Goal: Participate in discussion: Engage in conversation with other users on a specific topic

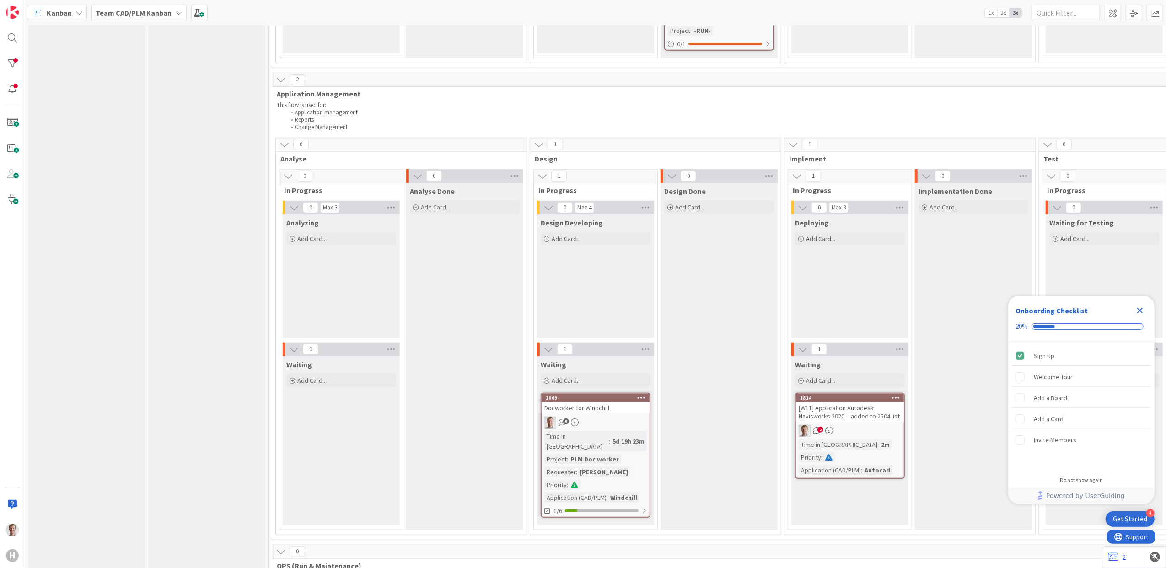
click at [858, 402] on div "[W11] Application Autodesk Navisworks 2020 -- added to 2504 list" at bounding box center [850, 412] width 108 height 20
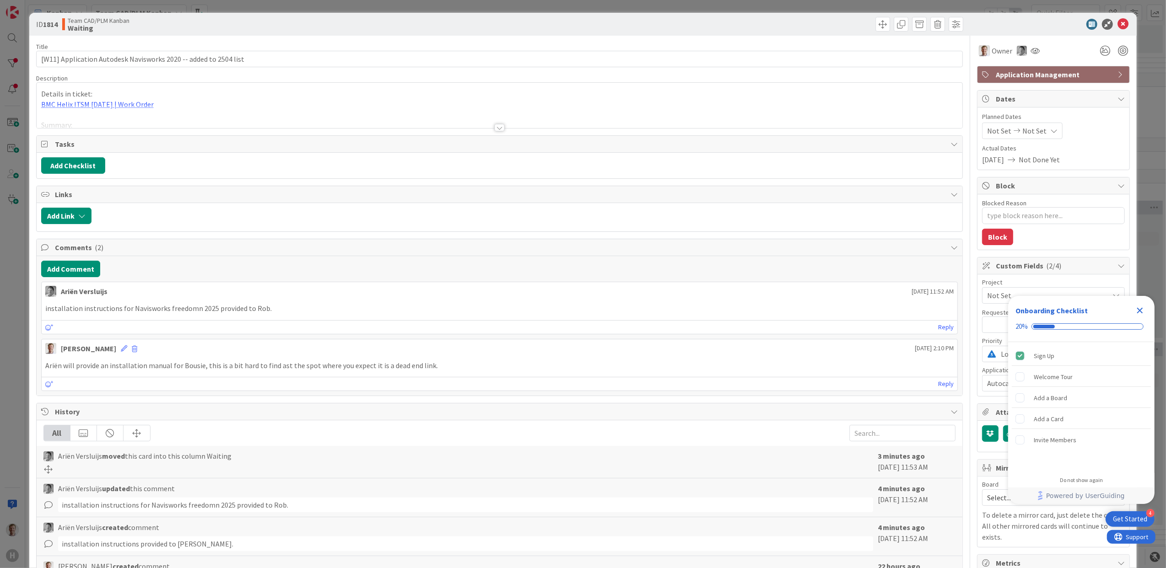
type textarea "x"
click at [52, 330] on icon at bounding box center [49, 327] width 8 height 6
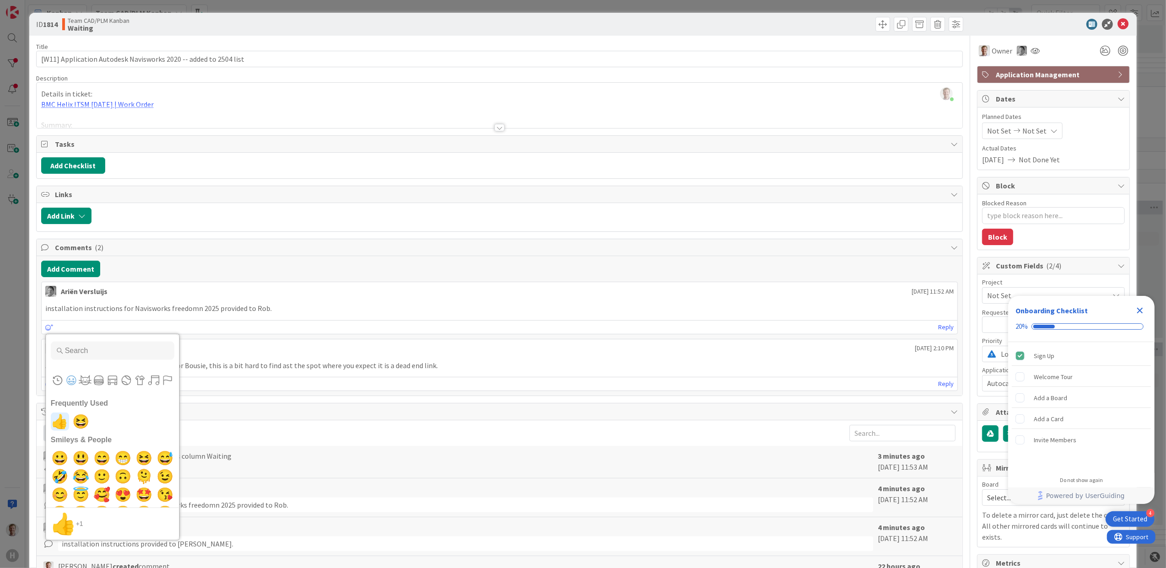
click at [60, 426] on span "👍" at bounding box center [60, 421] width 22 height 18
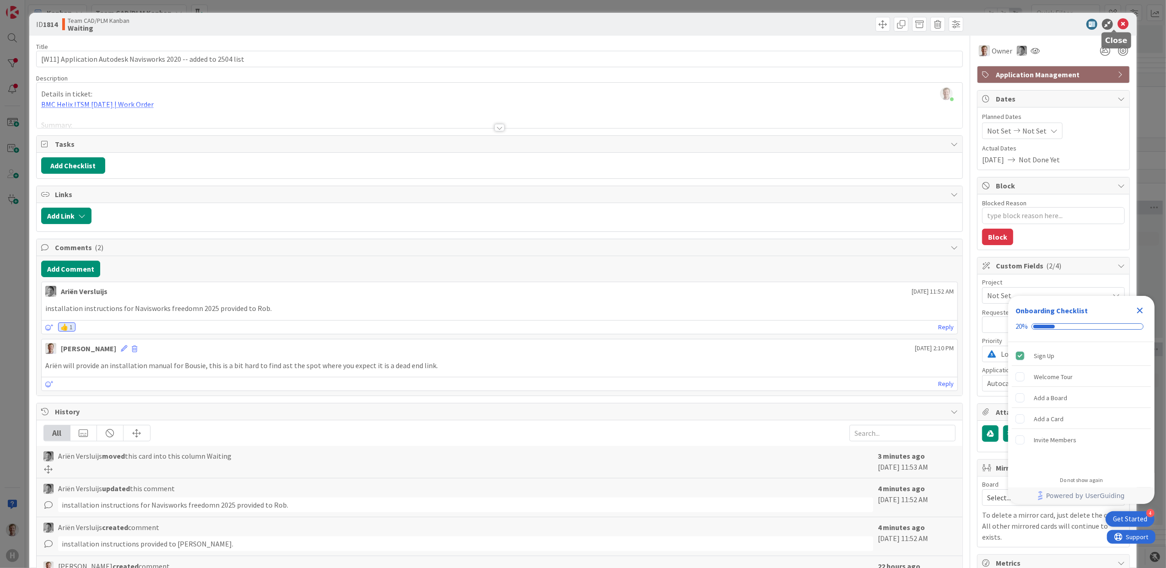
click at [1118, 21] on icon at bounding box center [1123, 24] width 11 height 11
